Goal: Task Accomplishment & Management: Use online tool/utility

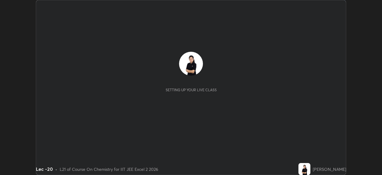
scroll to position [175, 382]
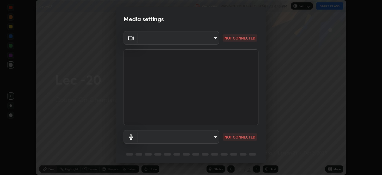
type input "a17bcbb42032d38a161d8b634044fc92f1b5a35c8046609e00d91205918d13dc"
type input "communications"
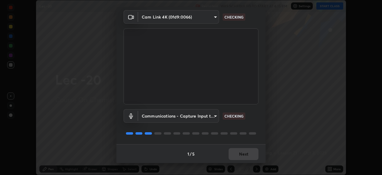
scroll to position [21, 0]
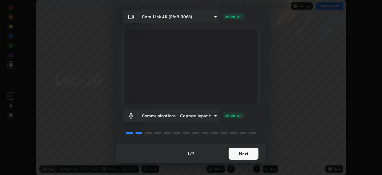
click at [244, 154] on button "Next" at bounding box center [244, 153] width 30 height 12
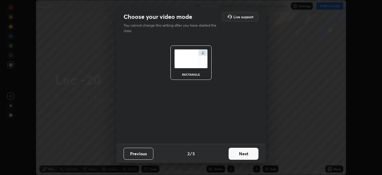
scroll to position [0, 0]
click at [244, 154] on button "Next" at bounding box center [244, 153] width 30 height 12
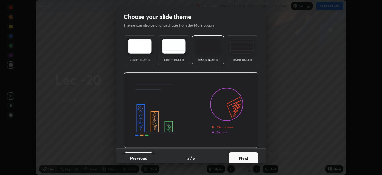
click at [243, 154] on button "Next" at bounding box center [244, 158] width 30 height 12
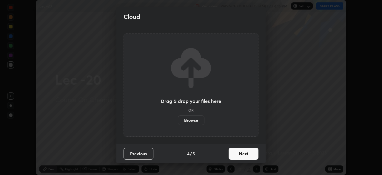
click at [243, 154] on button "Next" at bounding box center [244, 153] width 30 height 12
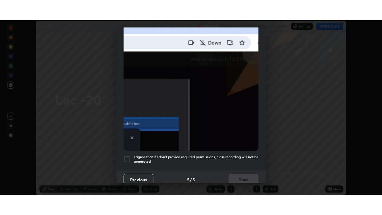
scroll to position [143, 0]
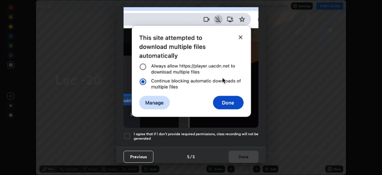
click at [129, 133] on div at bounding box center [127, 135] width 7 height 7
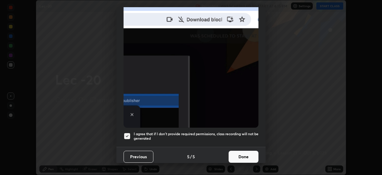
click at [246, 155] on button "Done" at bounding box center [244, 156] width 30 height 12
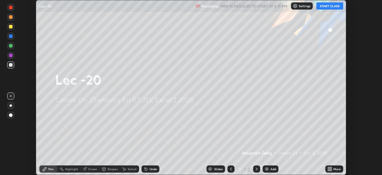
click at [333, 8] on button "START CLASS" at bounding box center [329, 5] width 27 height 7
click at [330, 168] on icon at bounding box center [330, 167] width 1 height 1
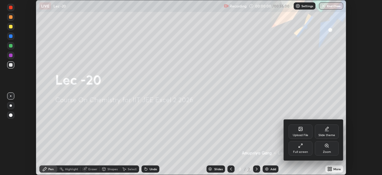
click at [303, 150] on div "Full screen" at bounding box center [300, 151] width 15 height 3
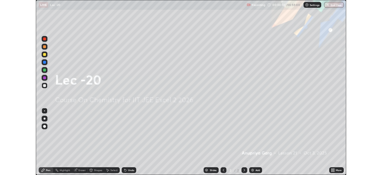
scroll to position [215, 382]
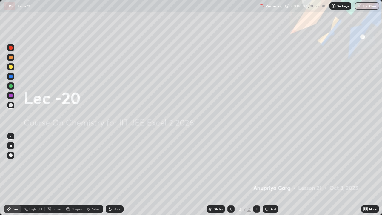
click at [270, 174] on div "Add" at bounding box center [273, 208] width 6 height 3
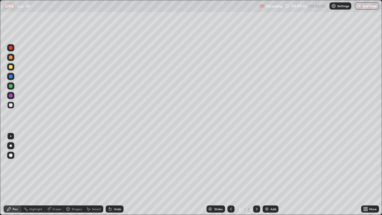
click at [92, 174] on div "Select" at bounding box center [96, 208] width 9 height 3
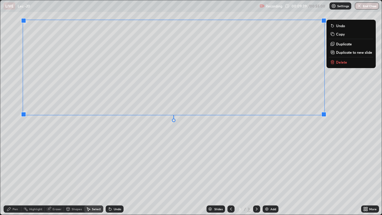
click at [194, 156] on div "0 ° Undo Copy Duplicate Duplicate to new slide Delete" at bounding box center [190, 107] width 381 height 214
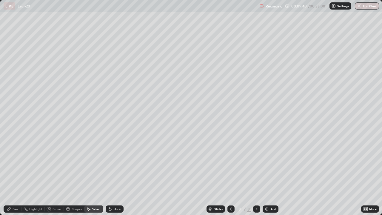
click at [19, 174] on div "Pen" at bounding box center [13, 208] width 18 height 7
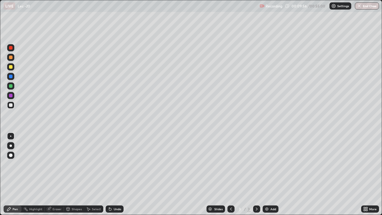
click at [115, 174] on div "Undo" at bounding box center [115, 208] width 18 height 7
click at [115, 174] on div "Undo" at bounding box center [113, 209] width 20 height 12
click at [270, 174] on div "Add" at bounding box center [273, 208] width 6 height 3
click at [55, 174] on div "Eraser" at bounding box center [57, 208] width 9 height 3
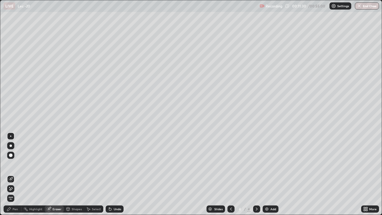
click at [17, 174] on div "Pen" at bounding box center [15, 208] width 5 height 3
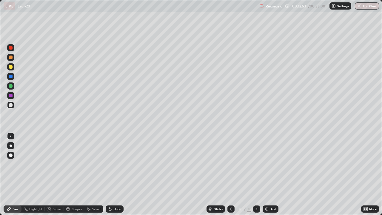
click at [268, 174] on div "Slides 4 / 4 Add" at bounding box center [243, 209] width 238 height 12
click at [268, 174] on img at bounding box center [266, 208] width 5 height 5
click at [55, 174] on div "Eraser" at bounding box center [57, 208] width 9 height 3
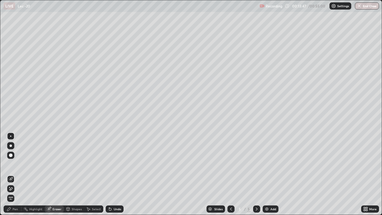
click at [16, 174] on div "Pen" at bounding box center [15, 208] width 5 height 3
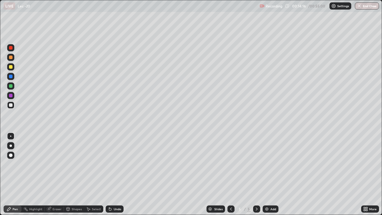
click at [264, 174] on div "Add" at bounding box center [271, 208] width 16 height 7
click at [57, 174] on div "Eraser" at bounding box center [57, 208] width 9 height 3
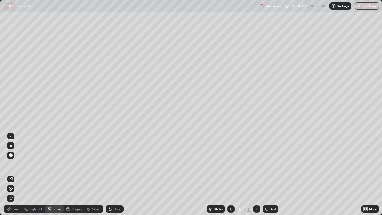
click at [24, 174] on icon at bounding box center [25, 208] width 5 height 5
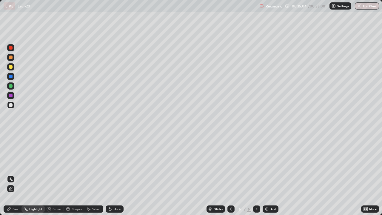
click at [18, 174] on div "Pen" at bounding box center [13, 208] width 18 height 7
click at [12, 57] on div at bounding box center [11, 57] width 4 height 4
click at [269, 174] on div "Add" at bounding box center [271, 208] width 16 height 7
click at [54, 174] on div "Eraser" at bounding box center [57, 208] width 9 height 3
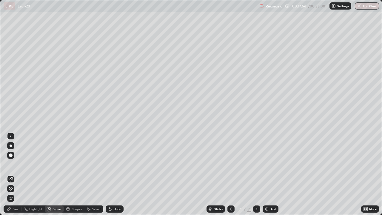
click at [18, 174] on div "Pen" at bounding box center [13, 208] width 18 height 7
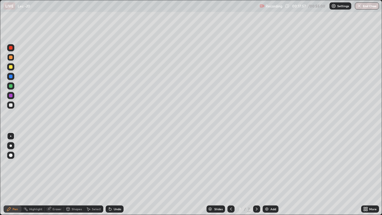
click at [13, 106] on div at bounding box center [10, 104] width 7 height 7
click at [56, 174] on div "Eraser" at bounding box center [57, 208] width 9 height 3
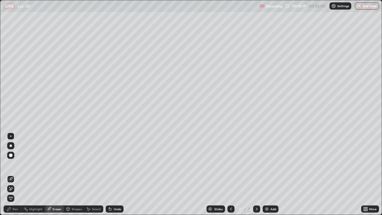
click at [19, 174] on div "Pen" at bounding box center [13, 208] width 18 height 7
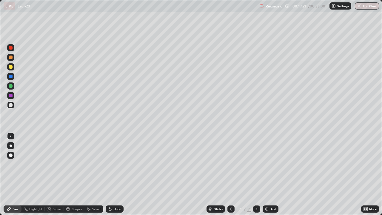
click at [53, 174] on div "Eraser" at bounding box center [57, 208] width 9 height 3
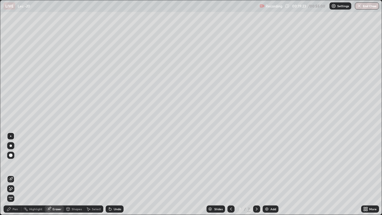
click at [20, 174] on div "Pen" at bounding box center [13, 208] width 18 height 7
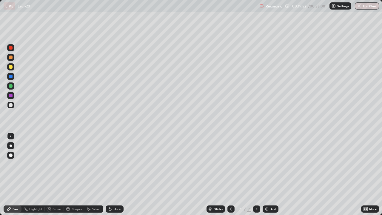
click at [116, 174] on div "Undo" at bounding box center [117, 208] width 7 height 3
click at [114, 174] on div "Undo" at bounding box center [117, 208] width 7 height 3
click at [94, 174] on div "Select" at bounding box center [96, 208] width 9 height 3
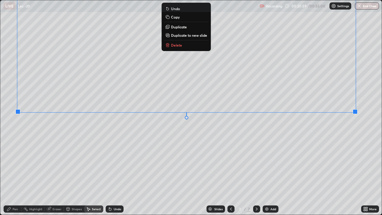
click at [278, 163] on div "0 ° Undo Copy Duplicate Duplicate to new slide Delete" at bounding box center [190, 107] width 381 height 214
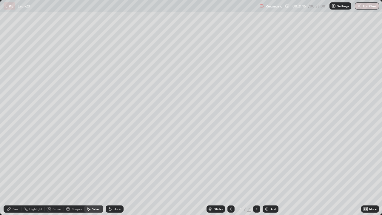
click at [16, 174] on div "Pen" at bounding box center [15, 208] width 5 height 3
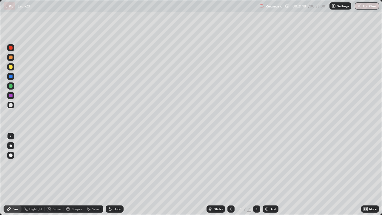
click at [368, 174] on div "More" at bounding box center [370, 208] width 18 height 7
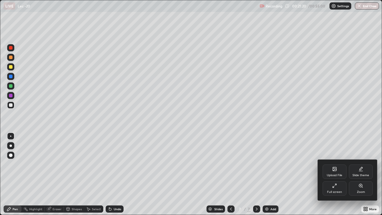
click at [334, 174] on div "Full screen" at bounding box center [335, 188] width 24 height 14
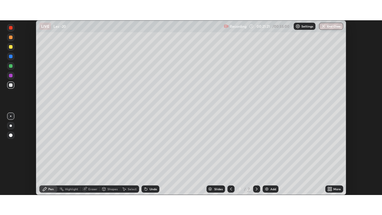
scroll to position [29662, 29455]
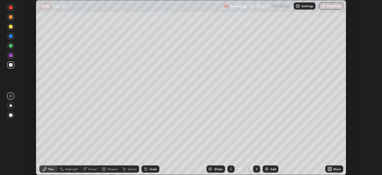
click at [337, 168] on div "More" at bounding box center [336, 168] width 7 height 3
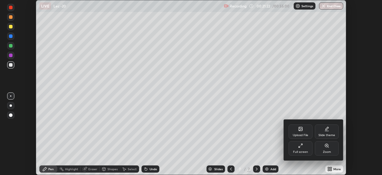
click at [301, 149] on div "Full screen" at bounding box center [301, 148] width 24 height 14
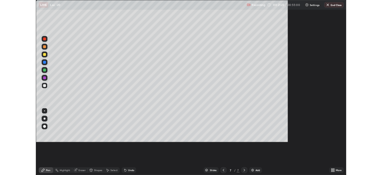
scroll to position [215, 382]
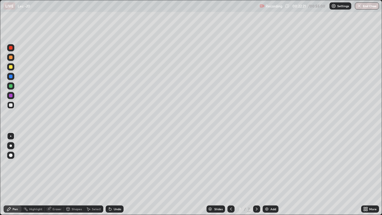
click at [273, 174] on div "Add" at bounding box center [273, 208] width 6 height 3
click at [96, 174] on div "Select" at bounding box center [96, 208] width 9 height 3
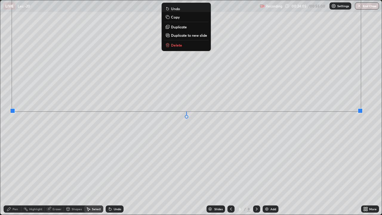
click at [278, 161] on div "0 ° Undo Copy Duplicate Duplicate to new slide Delete" at bounding box center [190, 107] width 381 height 214
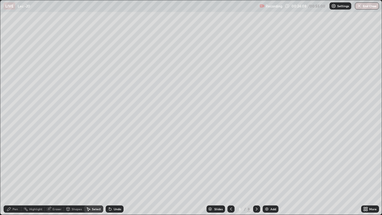
click at [371, 174] on div "More" at bounding box center [372, 208] width 7 height 3
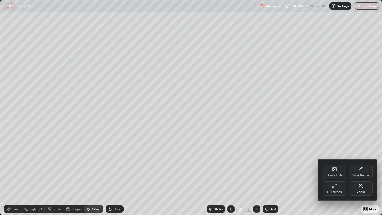
click at [337, 174] on div "Full screen" at bounding box center [335, 188] width 24 height 14
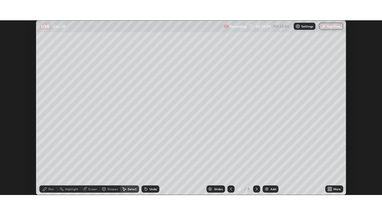
scroll to position [29662, 29455]
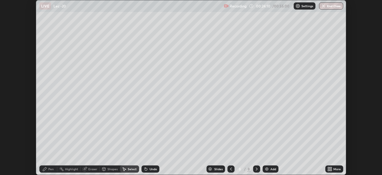
click at [335, 168] on div "More" at bounding box center [336, 168] width 7 height 3
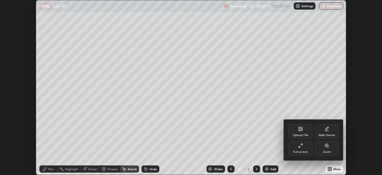
click at [301, 149] on div "Full screen" at bounding box center [301, 148] width 24 height 14
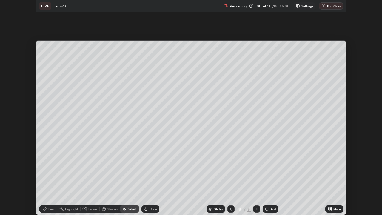
scroll to position [215, 382]
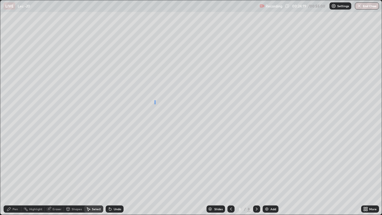
click at [155, 104] on div "0 ° Undo Copy Duplicate Duplicate to new slide Delete" at bounding box center [190, 107] width 381 height 214
click at [18, 174] on div "Pen" at bounding box center [15, 208] width 5 height 3
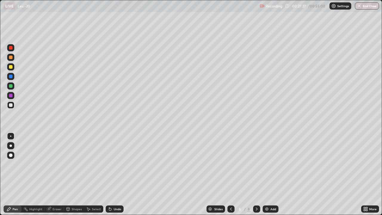
click at [266, 174] on img at bounding box center [266, 208] width 5 height 5
click at [270, 174] on div "Add" at bounding box center [273, 208] width 6 height 3
click at [115, 174] on div "Undo" at bounding box center [117, 208] width 7 height 3
click at [116, 174] on div "Undo" at bounding box center [117, 208] width 7 height 3
click at [273, 174] on div "Add" at bounding box center [273, 208] width 6 height 3
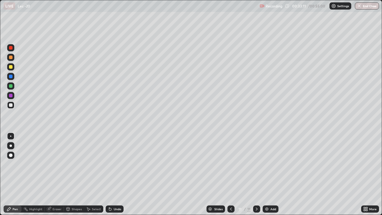
click at [57, 174] on div "Eraser" at bounding box center [57, 208] width 9 height 3
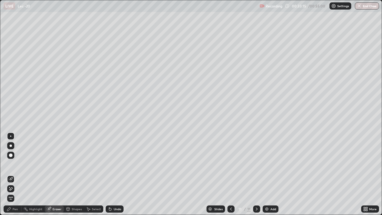
click at [19, 174] on div "Pen" at bounding box center [13, 208] width 18 height 7
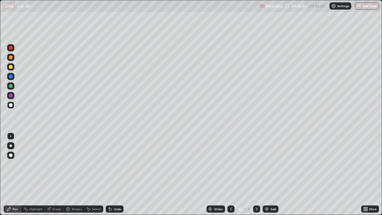
click at [269, 174] on div "Add" at bounding box center [271, 208] width 16 height 7
click at [111, 174] on icon at bounding box center [110, 208] width 5 height 5
click at [114, 174] on div "Undo" at bounding box center [117, 208] width 7 height 3
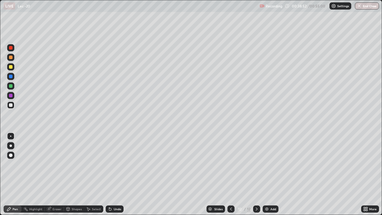
click at [110, 174] on icon at bounding box center [110, 208] width 5 height 5
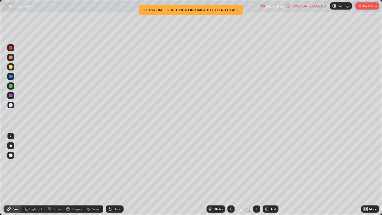
click at [366, 8] on button "End Class" at bounding box center [367, 5] width 24 height 7
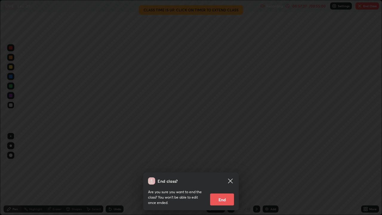
click at [228, 174] on button "End" at bounding box center [222, 199] width 24 height 12
